Goal: Task Accomplishment & Management: Manage account settings

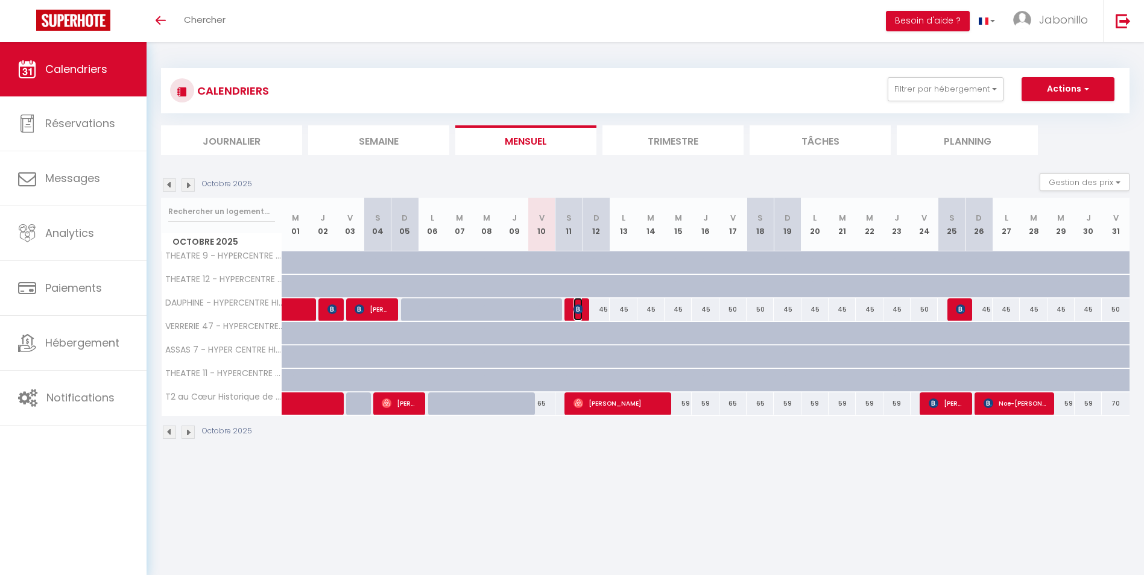
click at [575, 310] on img at bounding box center [578, 309] width 10 height 10
select select "OK"
select select "KO"
select select "0"
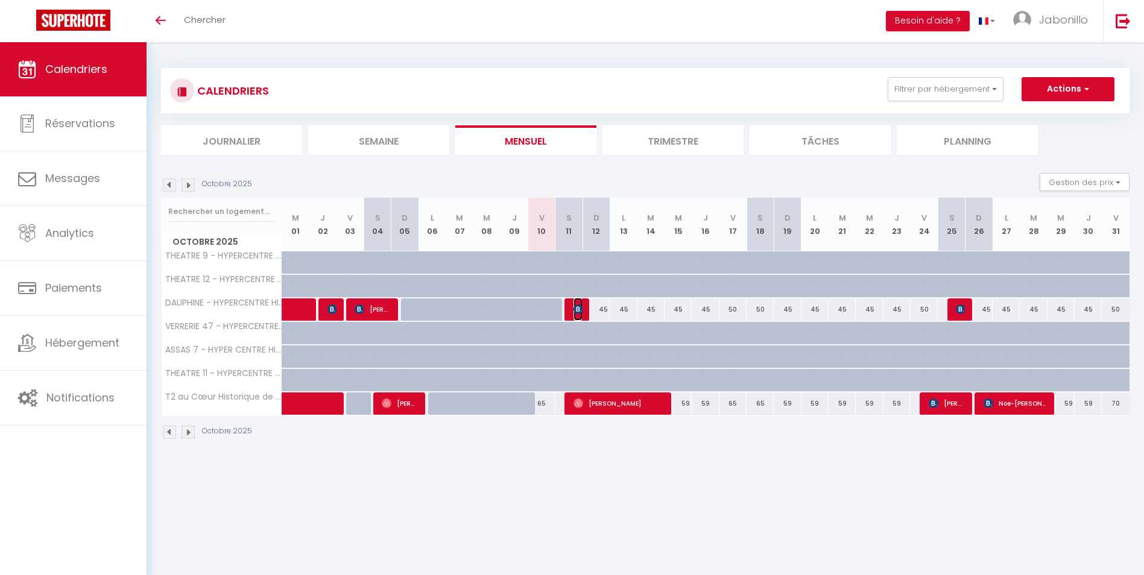
select select "1"
select select
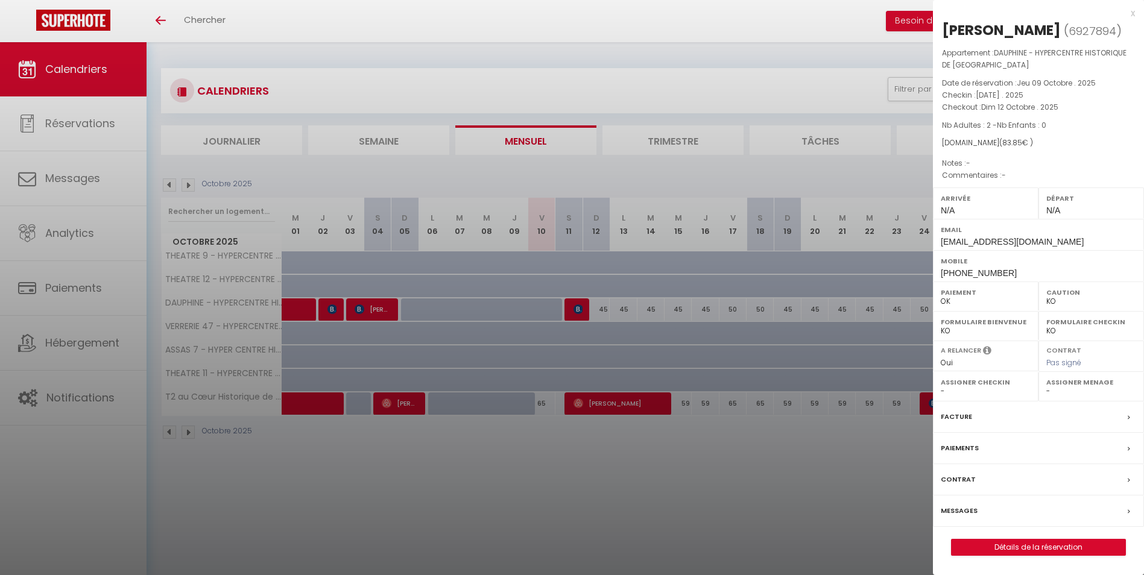
click at [1132, 16] on div "x" at bounding box center [1034, 13] width 202 height 14
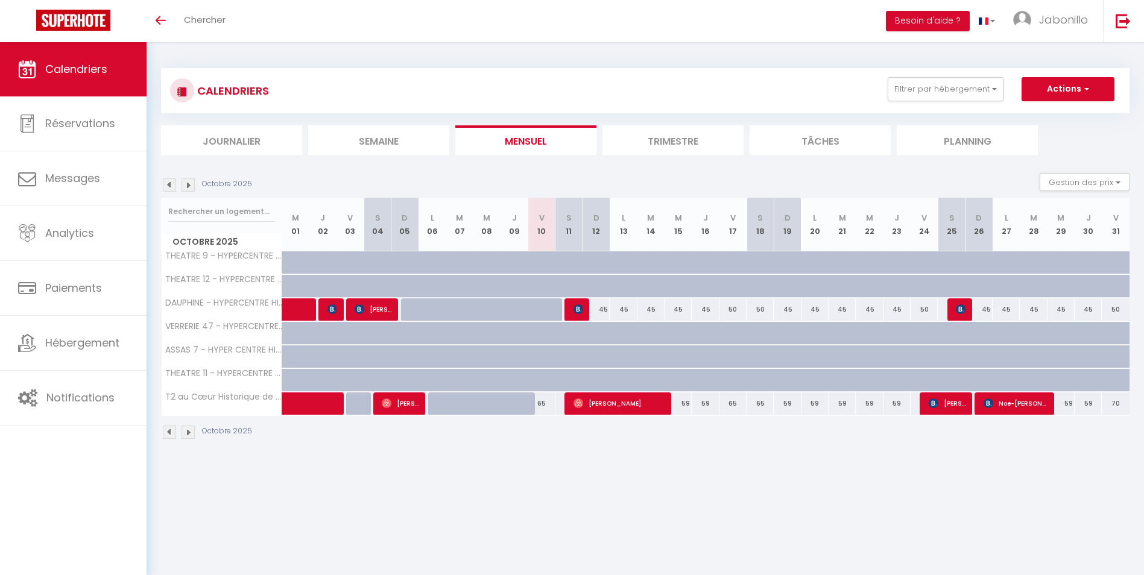
click at [543, 403] on div "65" at bounding box center [540, 403] width 27 height 22
type input "65"
type input "Ven 10 Octobre 2025"
type input "[DATE]"
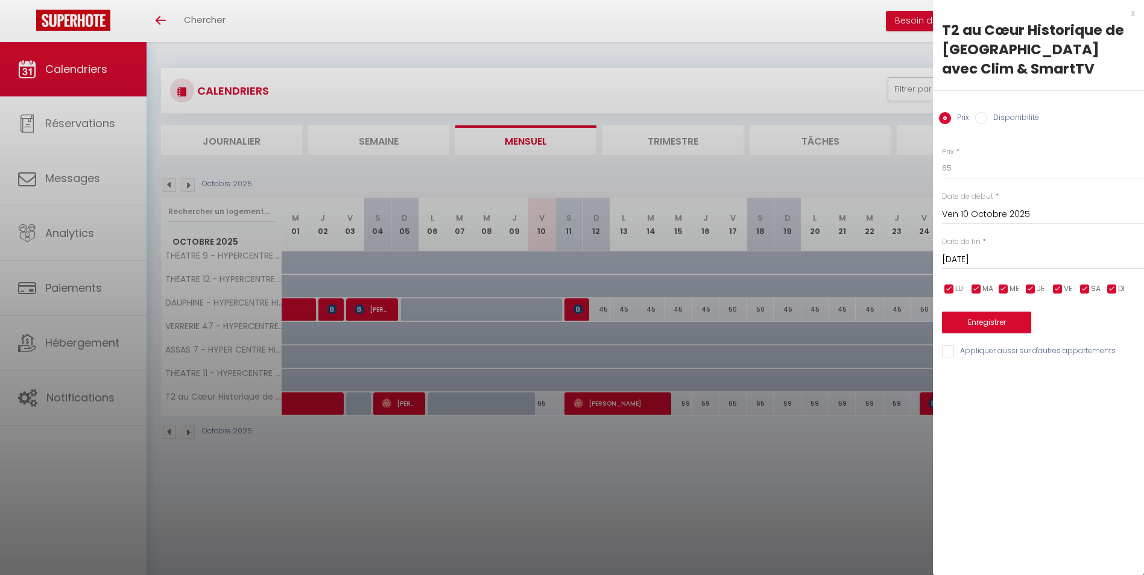
click at [983, 112] on input "Disponibilité" at bounding box center [981, 118] width 12 height 12
radio input "true"
radio input "false"
click at [976, 157] on select "Disponible Indisponible" at bounding box center [1043, 168] width 202 height 23
select select "0"
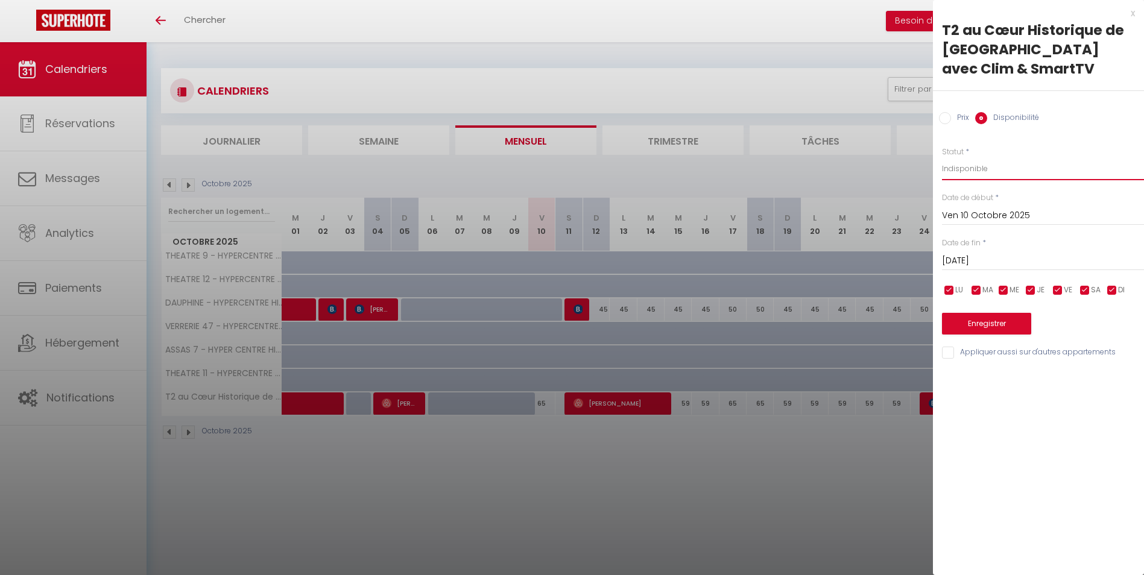
click at [942, 157] on select "Disponible Indisponible" at bounding box center [1043, 168] width 202 height 23
click at [966, 313] on button "Enregistrer" at bounding box center [986, 324] width 89 height 22
